Goal: Task Accomplishment & Management: Use online tool/utility

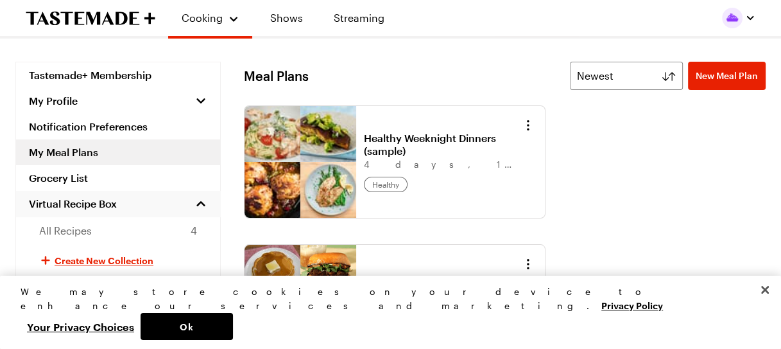
click at [66, 203] on span "Virtual Recipe Box" at bounding box center [73, 203] width 88 height 13
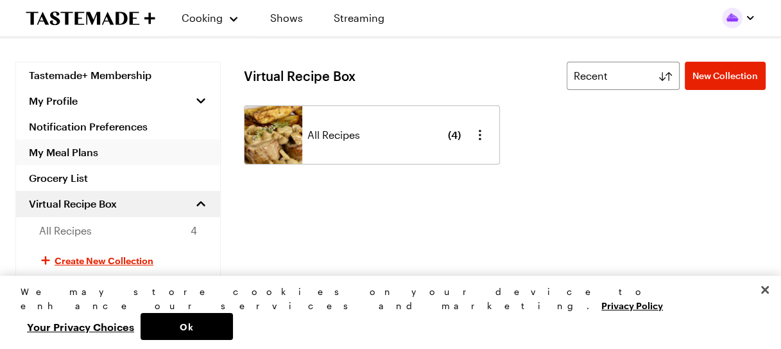
click at [82, 153] on link "My Meal Plans" at bounding box center [118, 152] width 204 height 26
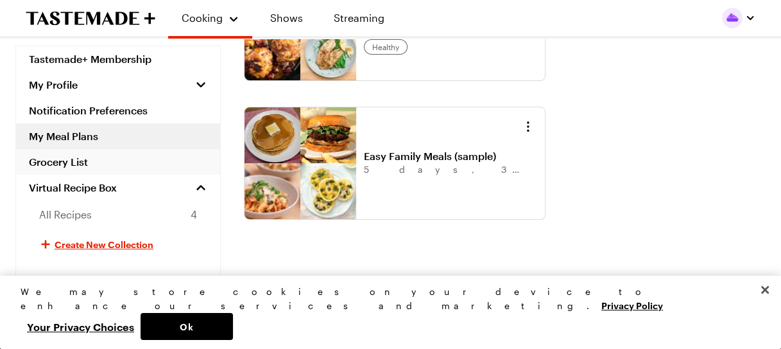
scroll to position [118, 0]
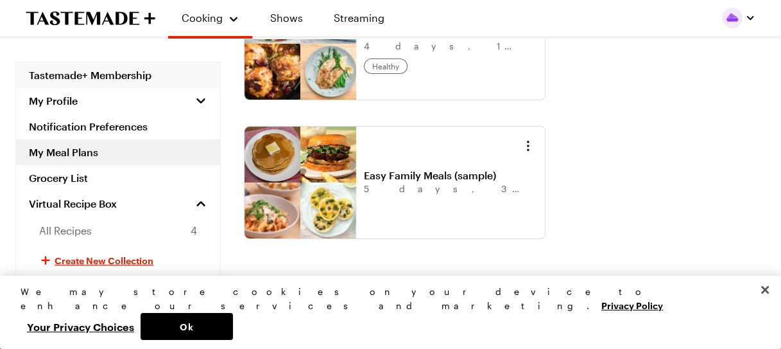
click at [80, 66] on link "Tastemade+ Membership" at bounding box center [118, 75] width 204 height 26
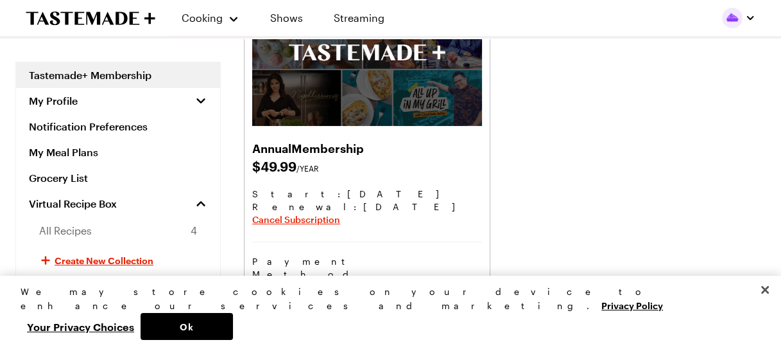
scroll to position [128, 0]
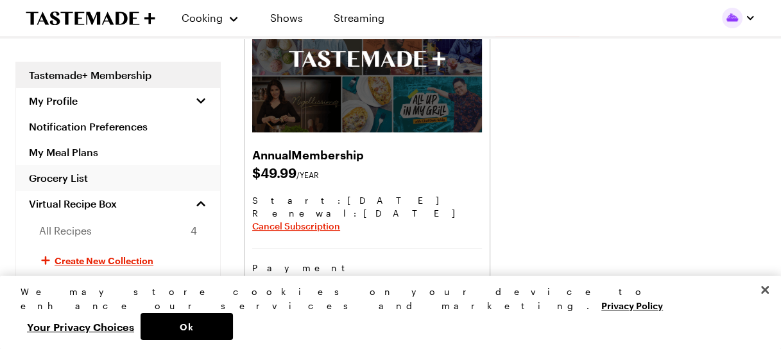
click at [59, 179] on link "Grocery List" at bounding box center [118, 178] width 204 height 26
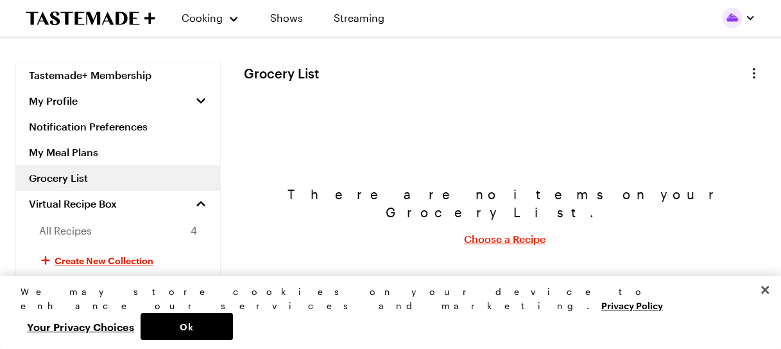
click at [505, 232] on link "Choose a Recipe" at bounding box center [505, 238] width 82 height 15
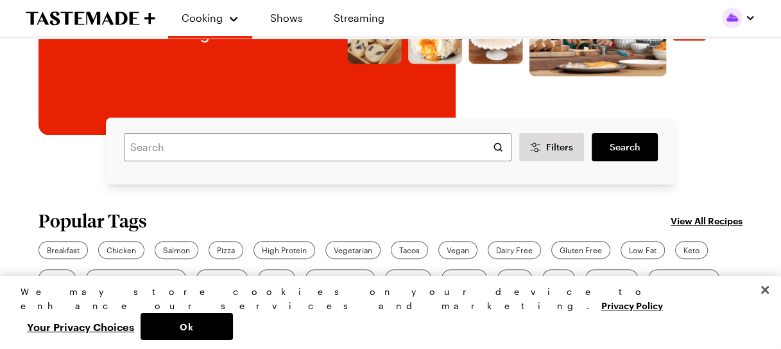
scroll to position [257, 0]
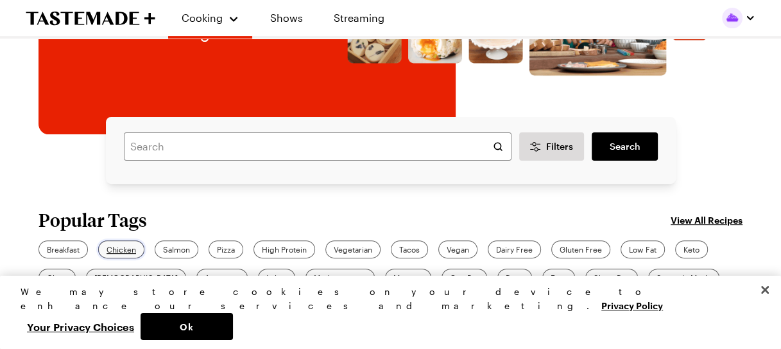
click at [111, 246] on span "Chicken" at bounding box center [122, 249] width 30 height 12
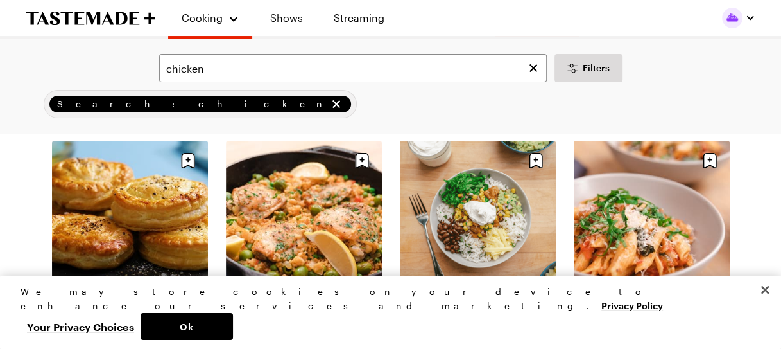
scroll to position [64, 0]
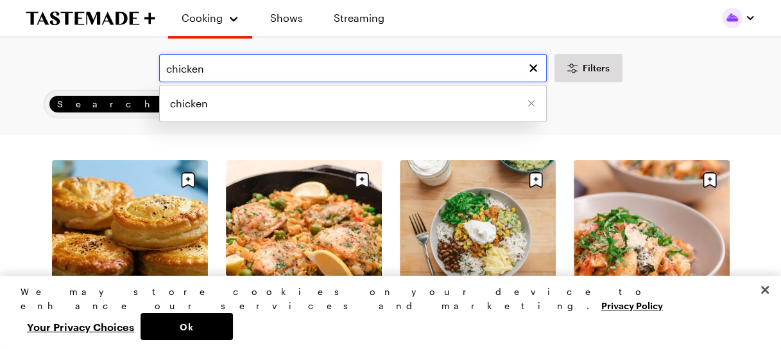
click at [230, 64] on input "chicken" at bounding box center [353, 68] width 388 height 28
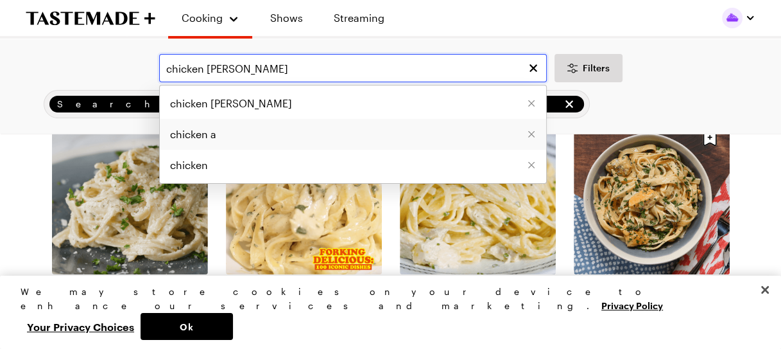
scroll to position [128, 0]
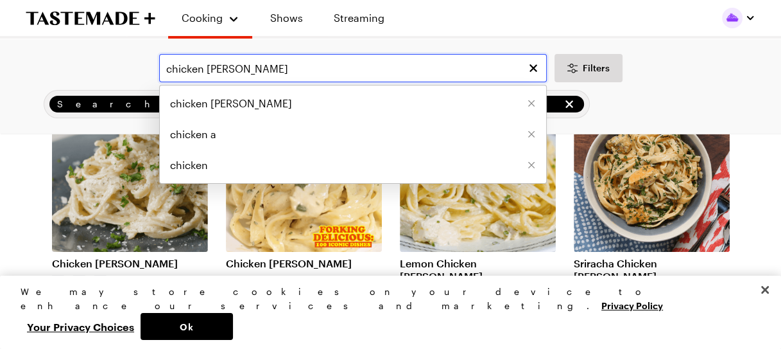
type input "chicken [PERSON_NAME]"
click at [680, 91] on div "Search: chicken [PERSON_NAME]" at bounding box center [390, 104] width 745 height 28
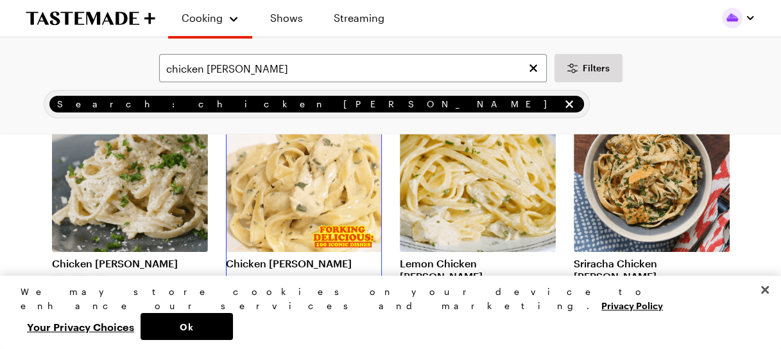
click at [316, 257] on link "Chicken [PERSON_NAME]" at bounding box center [304, 263] width 156 height 13
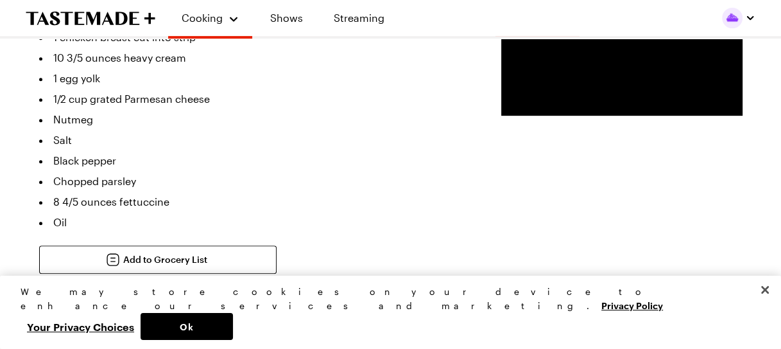
scroll to position [449, 0]
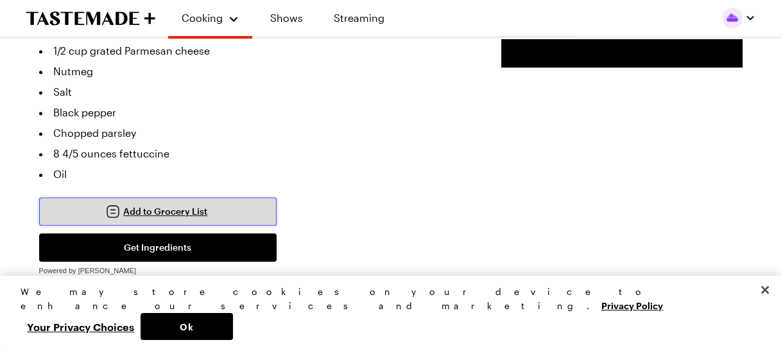
click at [194, 205] on span "Add to Grocery List" at bounding box center [165, 211] width 84 height 13
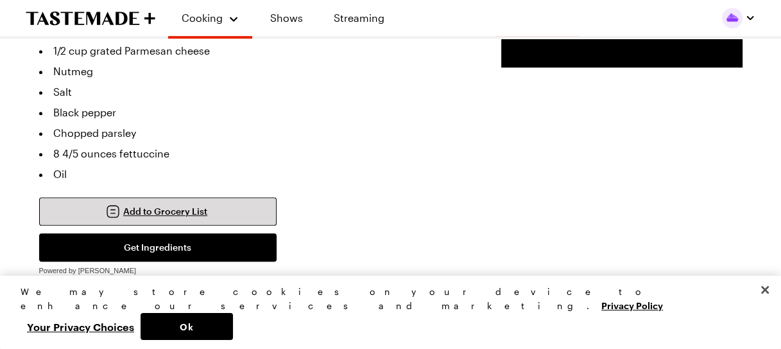
type textarea "x"
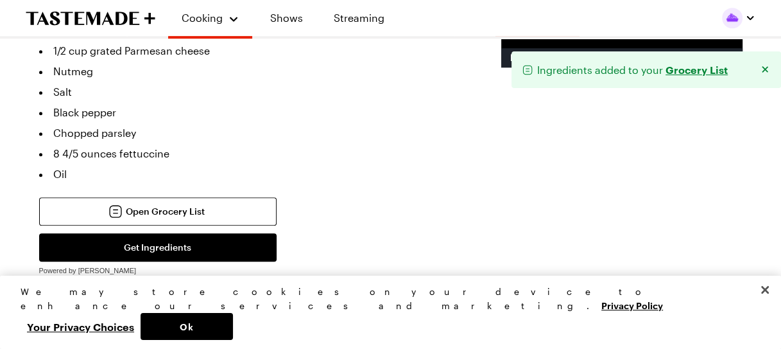
click at [693, 69] on link "Grocery List" at bounding box center [697, 69] width 62 height 14
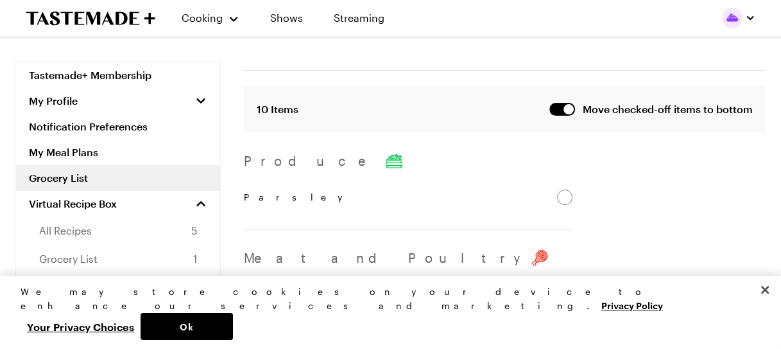
scroll to position [257, 0]
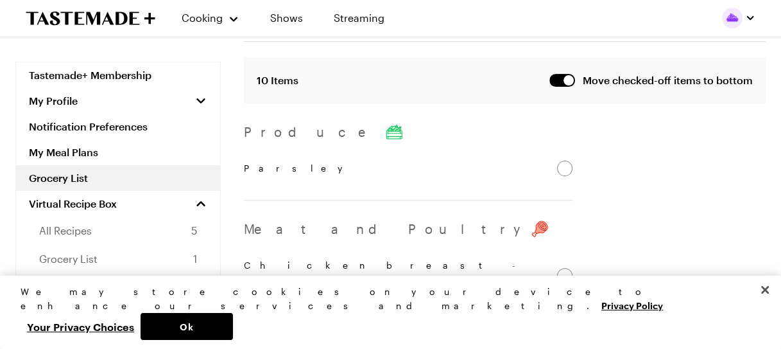
click at [558, 160] on input "Parsley" at bounding box center [564, 167] width 15 height 15
checkbox input "false"
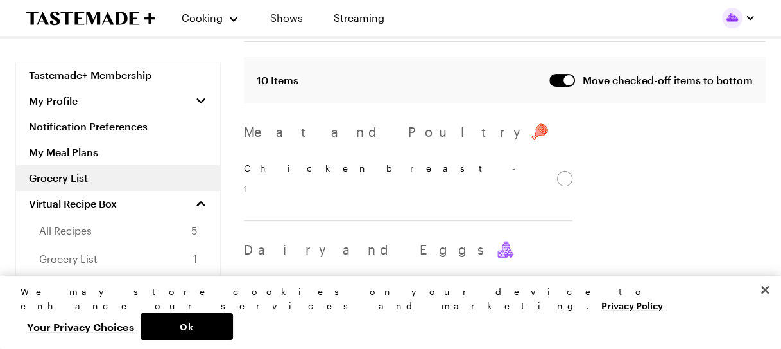
scroll to position [321, 0]
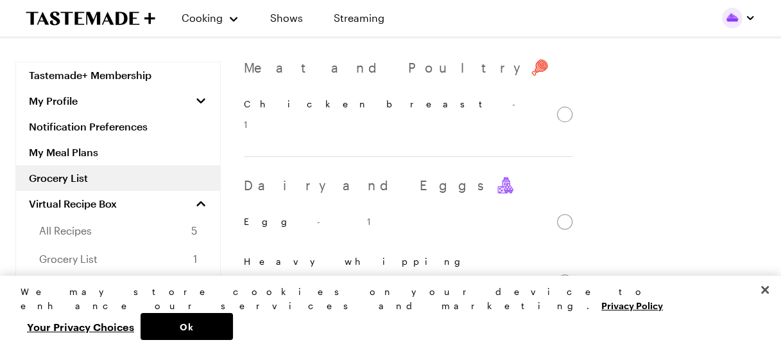
click at [562, 274] on input "Heavy whipping cream - 10 3/5 ounces" at bounding box center [564, 281] width 15 height 15
checkbox input "false"
click at [560, 264] on input "Parmesan cheese - 1/2 cup" at bounding box center [564, 271] width 15 height 15
checkbox input "false"
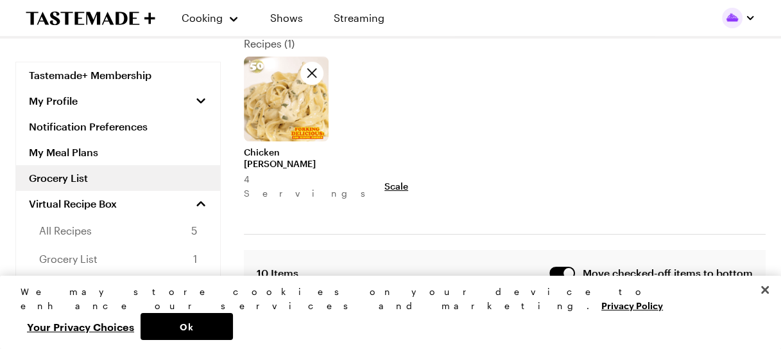
scroll to position [64, 0]
click at [384, 180] on span "Scale" at bounding box center [396, 186] width 24 height 13
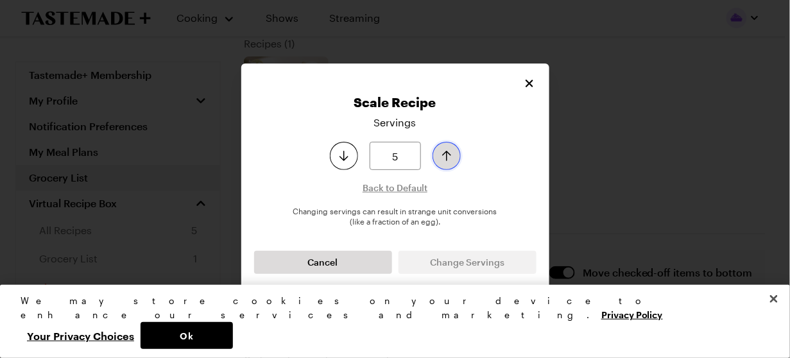
click at [444, 155] on icon "Increase serving size by one" at bounding box center [446, 155] width 15 height 15
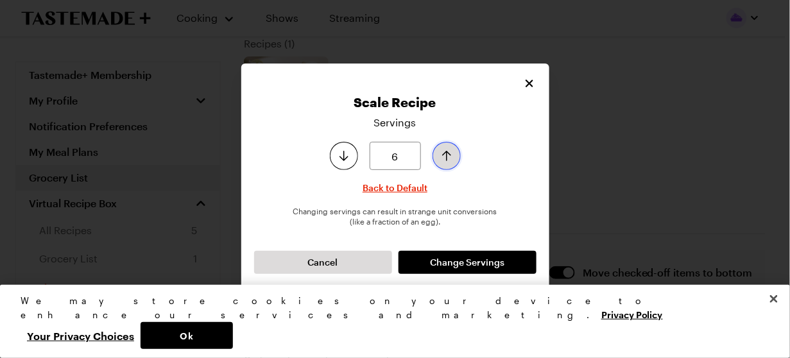
click at [444, 155] on icon "Increase serving size by one" at bounding box center [446, 155] width 15 height 15
type input "8"
click at [444, 155] on icon "Increase serving size by one" at bounding box center [446, 155] width 15 height 15
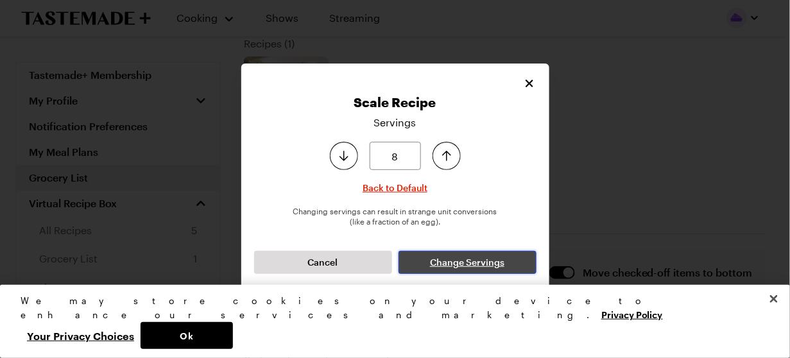
click at [437, 259] on span "Change Servings" at bounding box center [467, 262] width 74 height 13
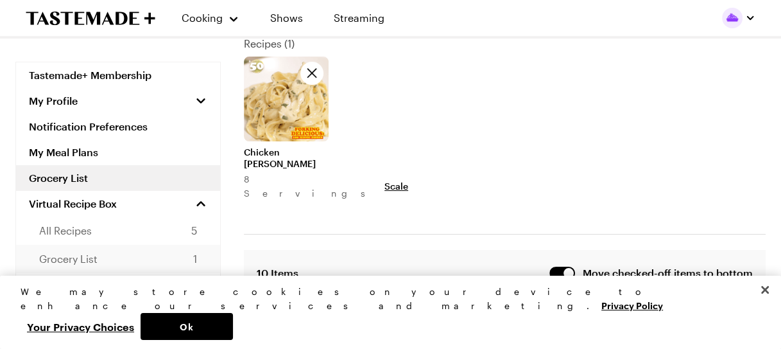
click at [85, 262] on span "Grocery List" at bounding box center [68, 258] width 58 height 15
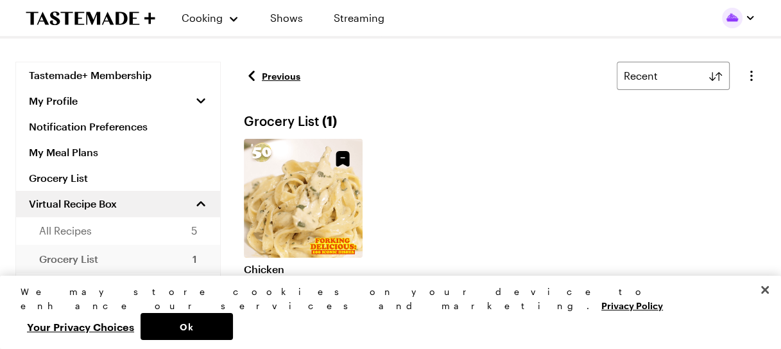
click at [84, 259] on span "Grocery List" at bounding box center [68, 258] width 59 height 15
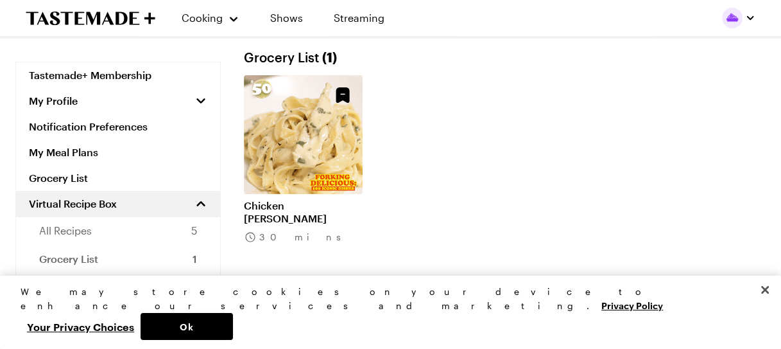
scroll to position [54, 0]
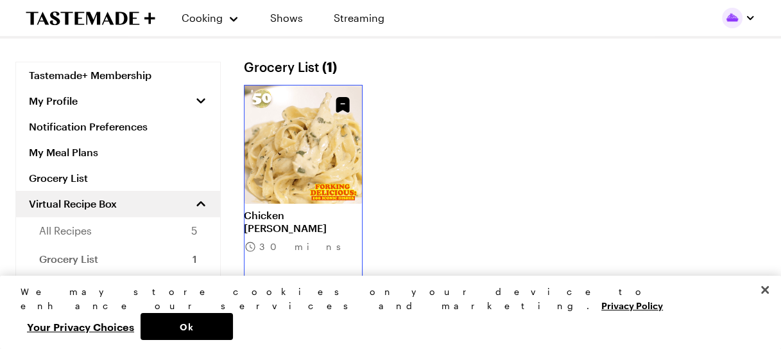
click at [306, 209] on link "Chicken [PERSON_NAME]" at bounding box center [303, 222] width 119 height 26
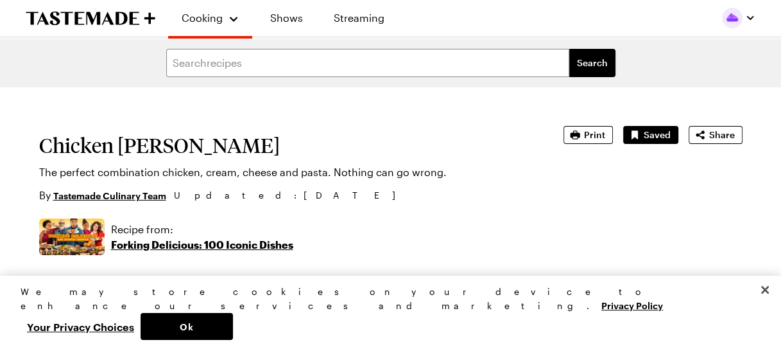
type textarea "x"
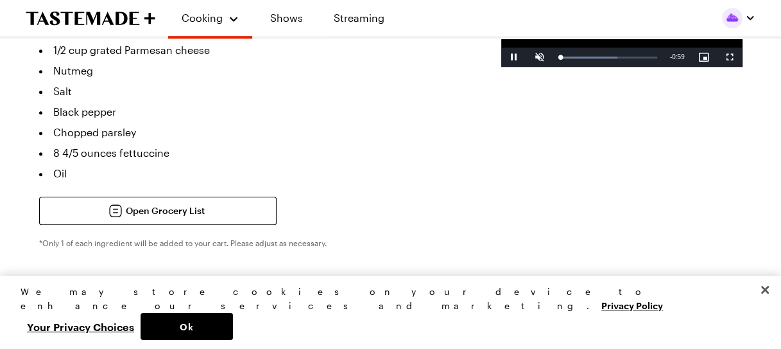
scroll to position [514, 0]
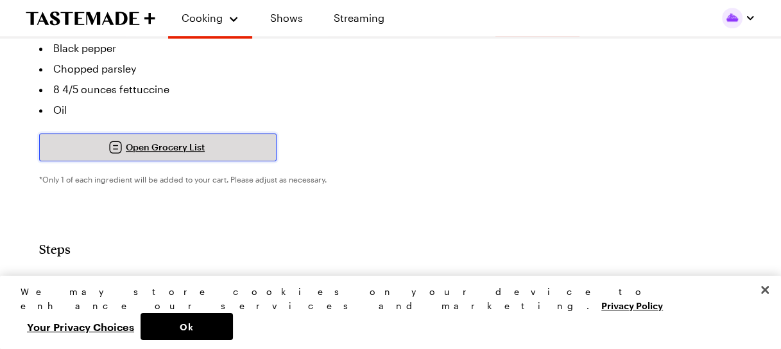
click at [162, 141] on span "Open Grocery List" at bounding box center [165, 147] width 79 height 13
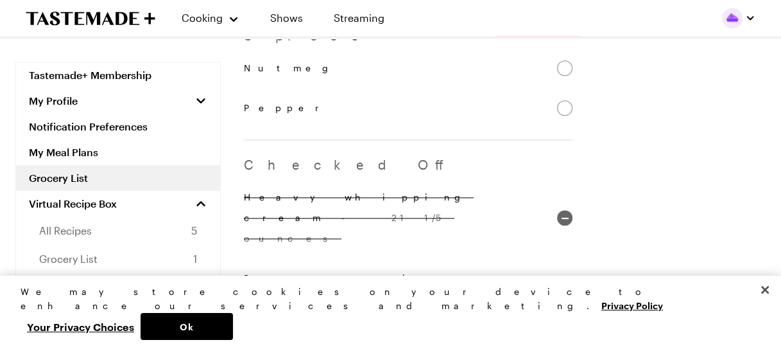
scroll to position [884, 0]
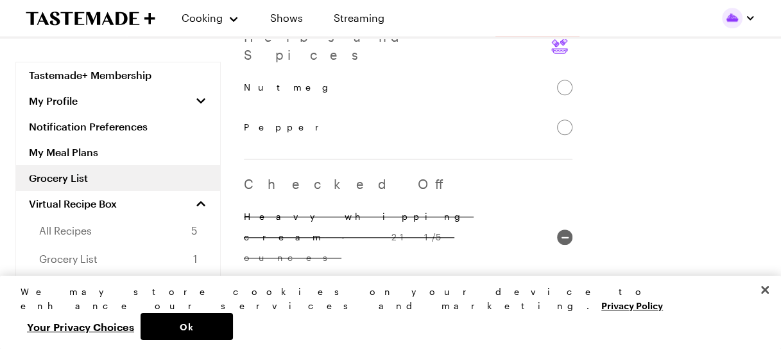
checkbox input "true"
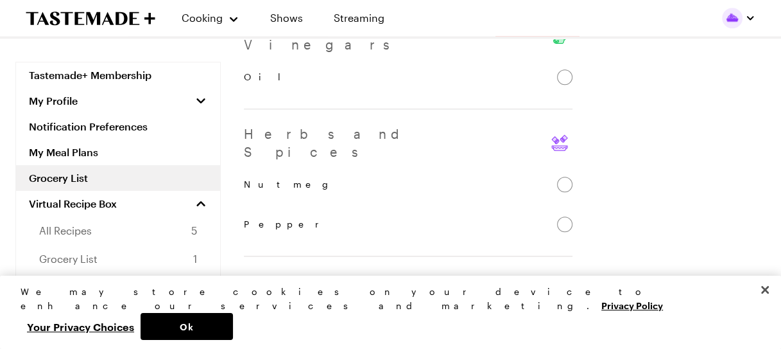
click at [566, 326] on input "Heavy whipping cream - 21 1/5 ounces" at bounding box center [564, 333] width 15 height 15
checkbox input "true"
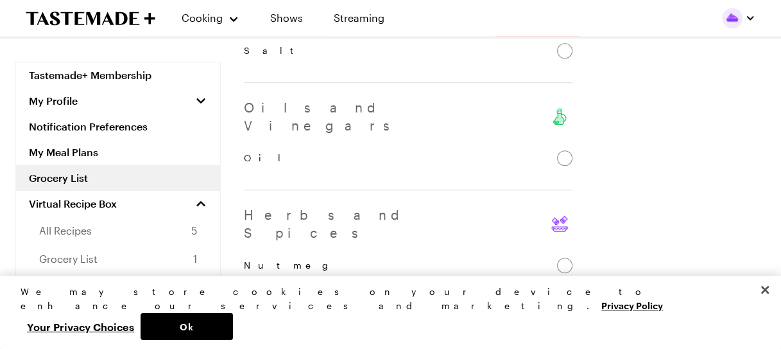
checkbox input "true"
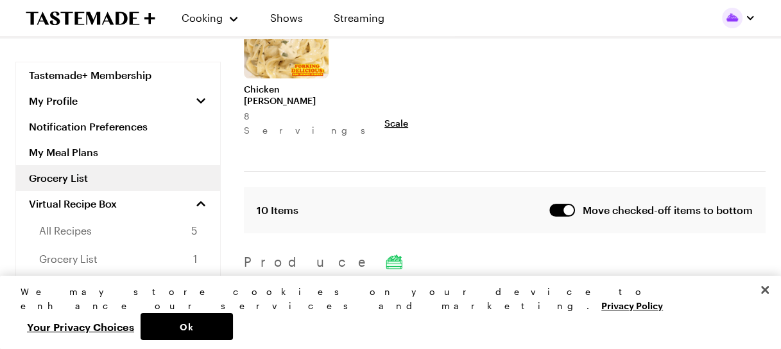
scroll to position [57, 0]
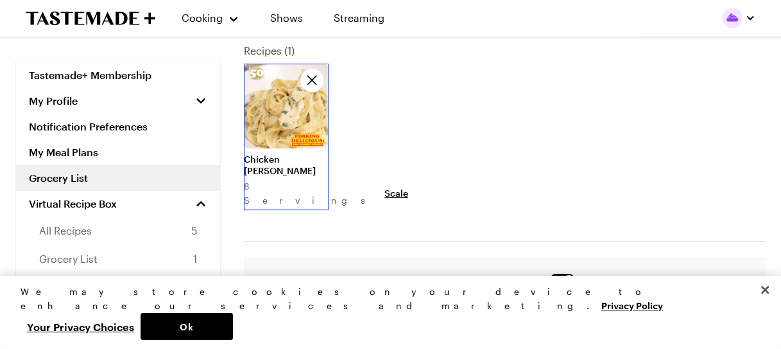
click at [290, 64] on link at bounding box center [286, 64] width 85 height 0
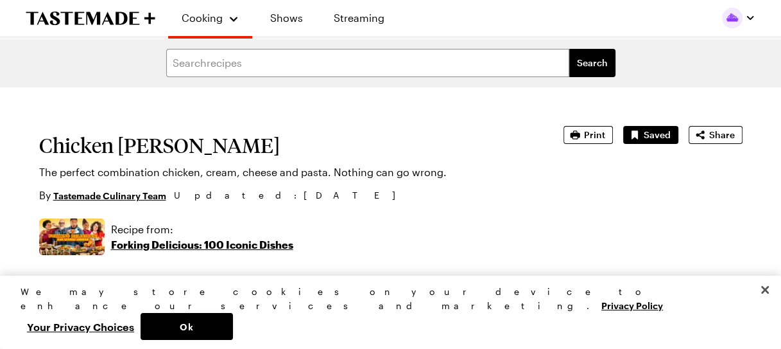
type textarea "x"
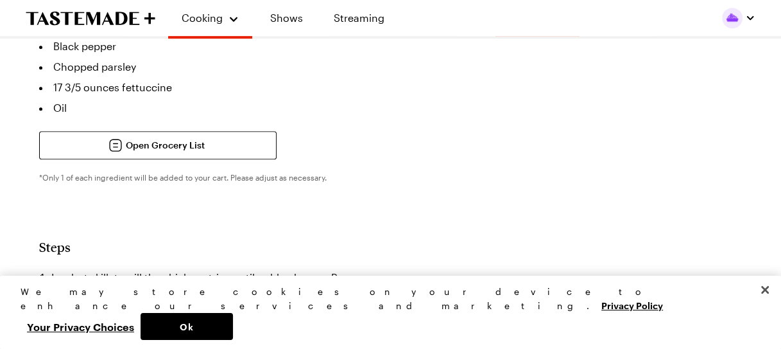
scroll to position [514, 0]
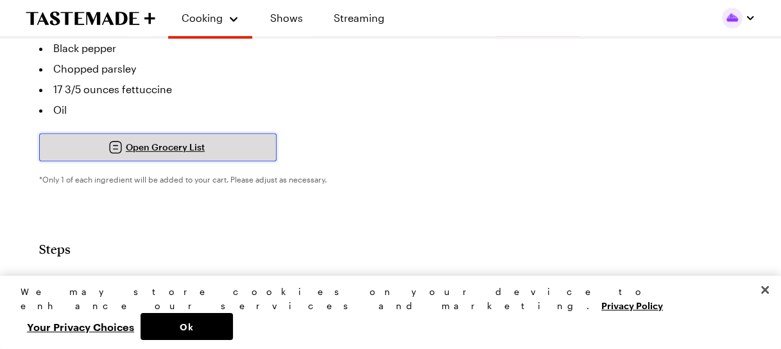
click at [148, 141] on span "Open Grocery List" at bounding box center [165, 147] width 79 height 13
